Goal: Register for event/course

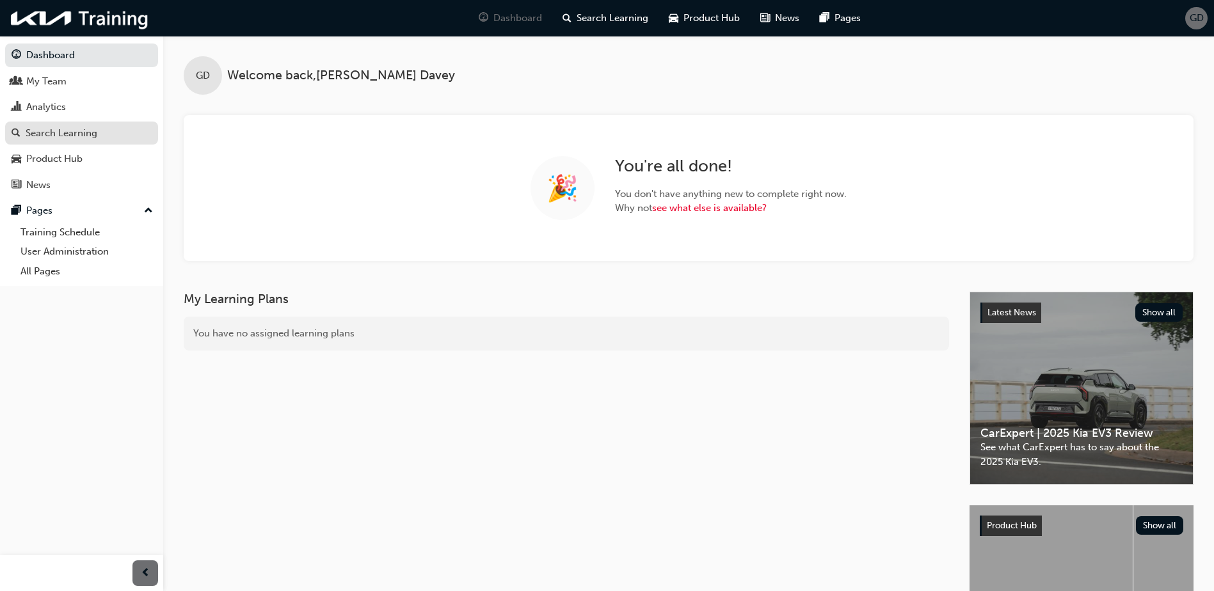
click at [60, 133] on div "Search Learning" at bounding box center [62, 133] width 72 height 15
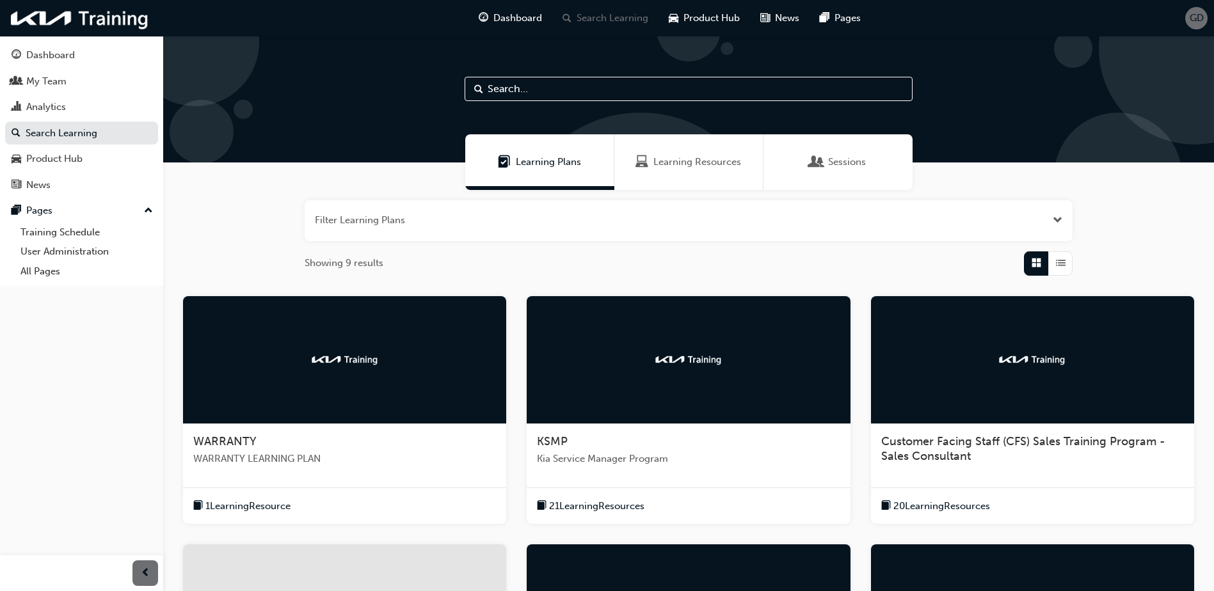
click at [676, 169] on span "Learning Resources" at bounding box center [697, 162] width 88 height 15
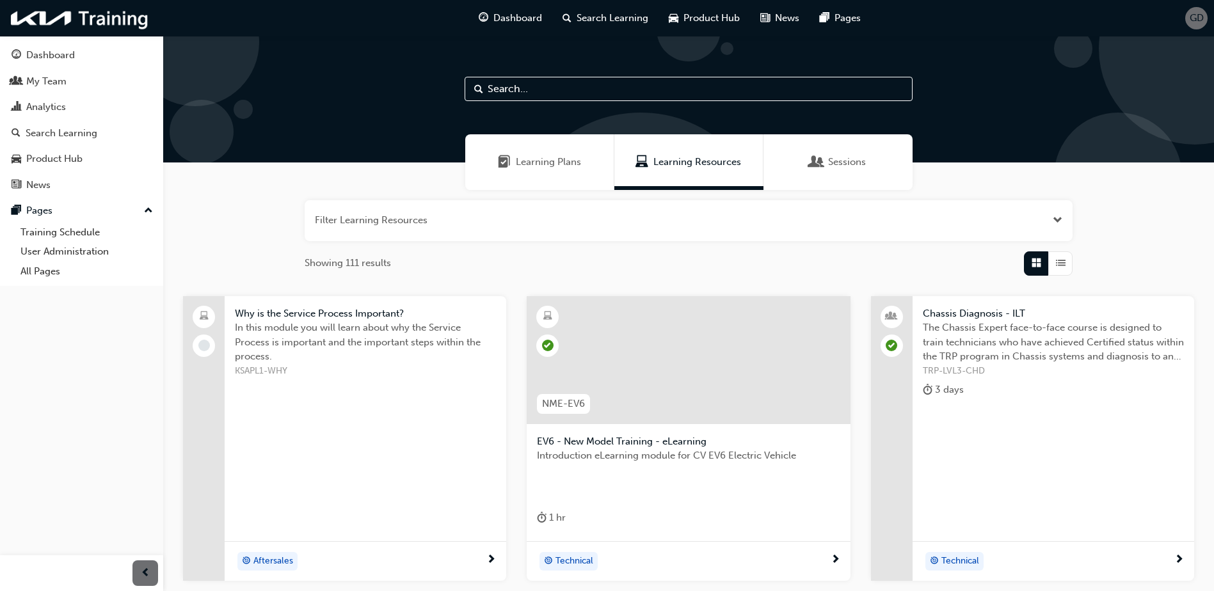
click at [527, 93] on input "text" at bounding box center [689, 89] width 448 height 24
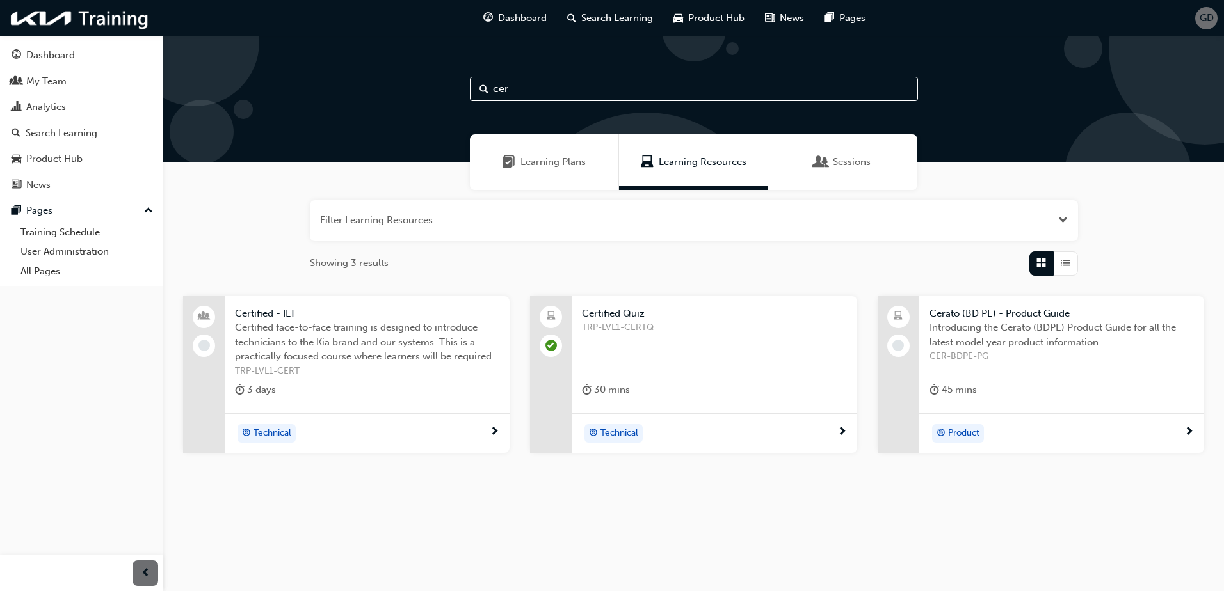
type input "cer"
click at [299, 360] on span "Certified face-to-face training is designed to introduce technicians to the Kia…" at bounding box center [367, 343] width 264 height 44
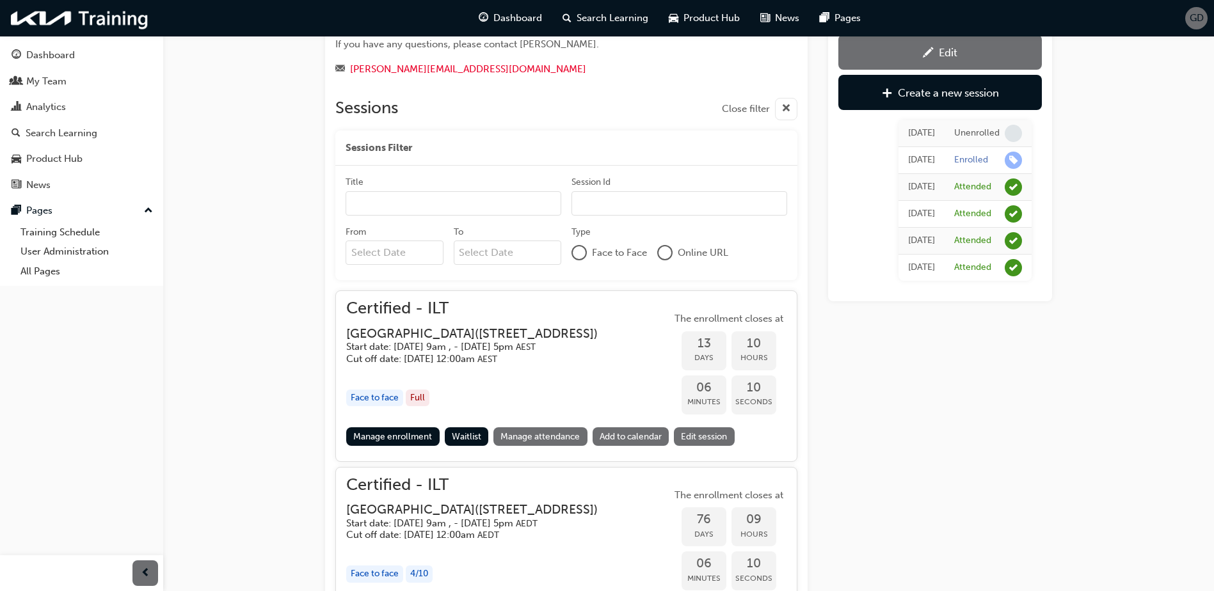
scroll to position [519, 0]
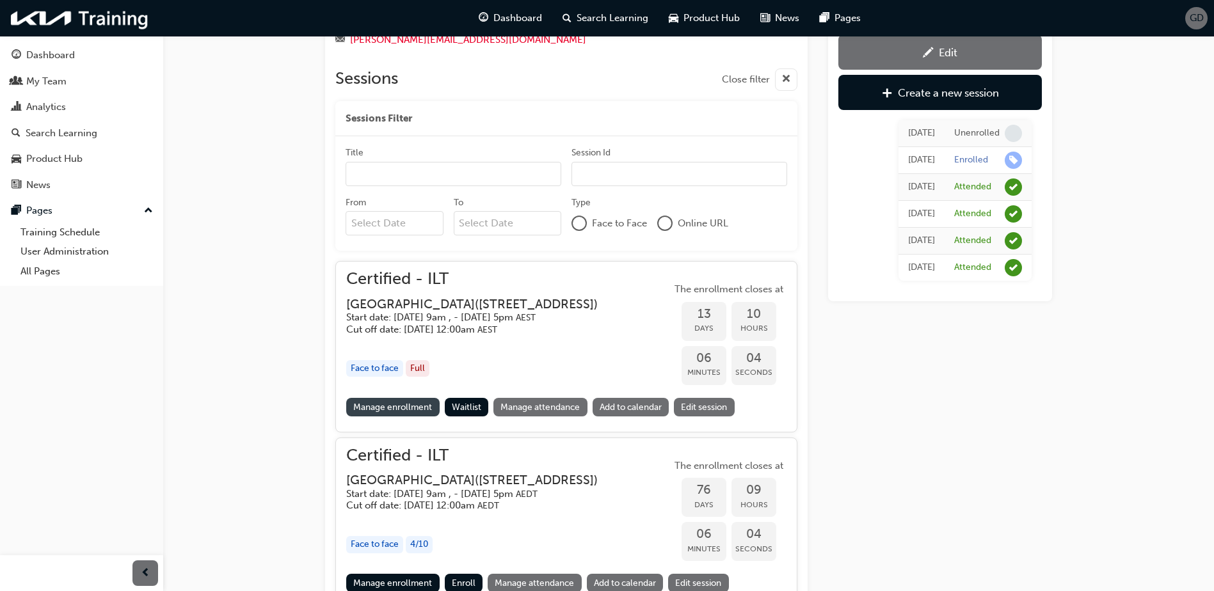
click at [401, 411] on link "Manage enrollment" at bounding box center [392, 407] width 93 height 19
